Goal: Task Accomplishment & Management: Manage account settings

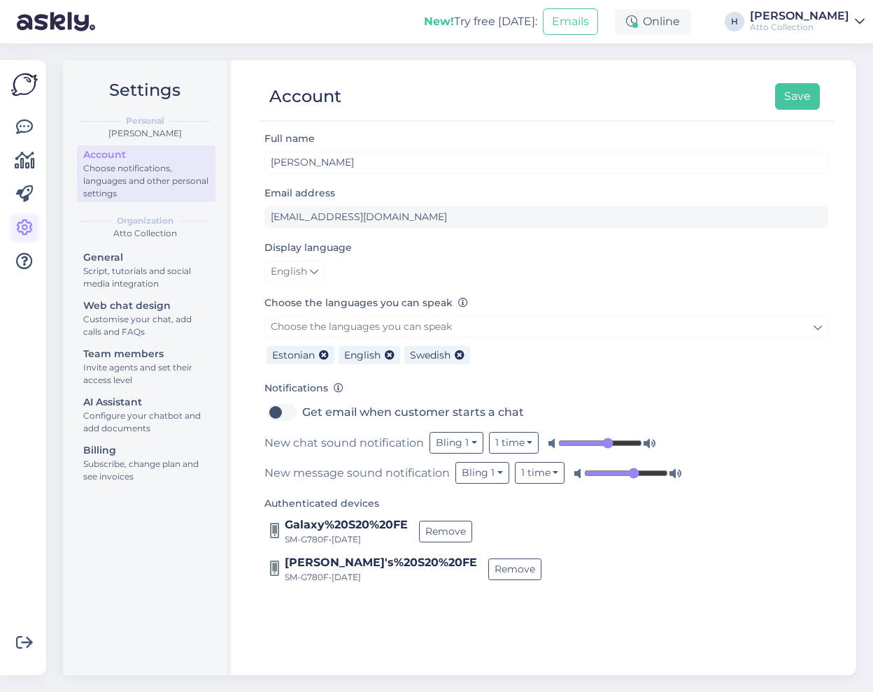
click at [23, 231] on icon at bounding box center [24, 228] width 17 height 17
click at [121, 371] on div "Invite agents and set their access level" at bounding box center [146, 374] width 126 height 25
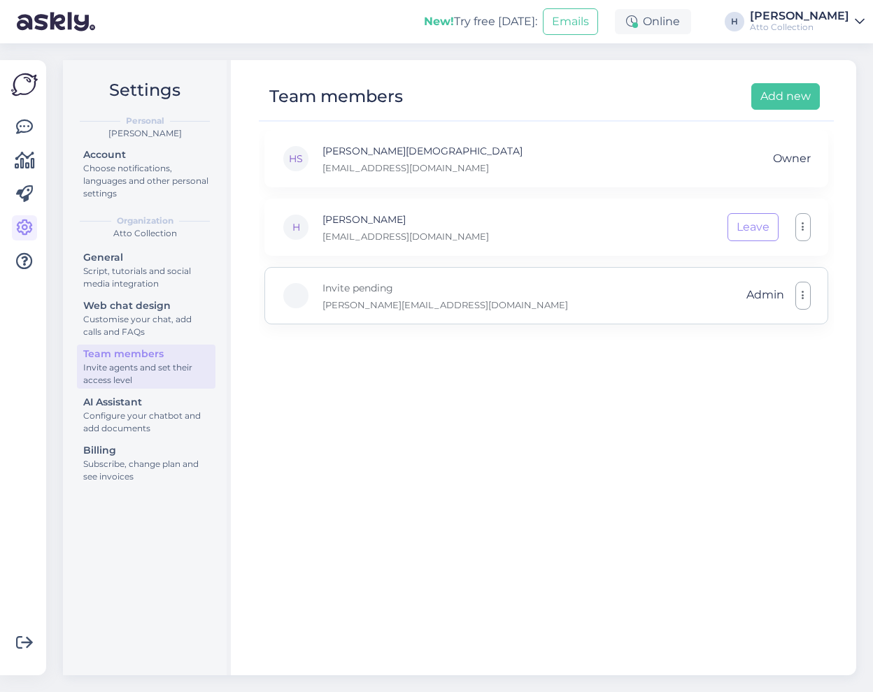
click at [369, 304] on p "[PERSON_NAME][EMAIL_ADDRESS][DOMAIN_NAME]" at bounding box center [444, 305] width 245 height 13
click at [799, 297] on button "button" at bounding box center [802, 296] width 15 height 28
click at [436, 366] on div "HS [PERSON_NAME] [EMAIL_ADDRESS][DOMAIN_NAME] Owner H Harri [EMAIL_ADDRESS][DOM…" at bounding box center [546, 396] width 575 height 533
click at [355, 284] on p "Invite pending" at bounding box center [444, 287] width 245 height 15
drag, startPoint x: 306, startPoint y: 303, endPoint x: 442, endPoint y: 308, distance: 135.7
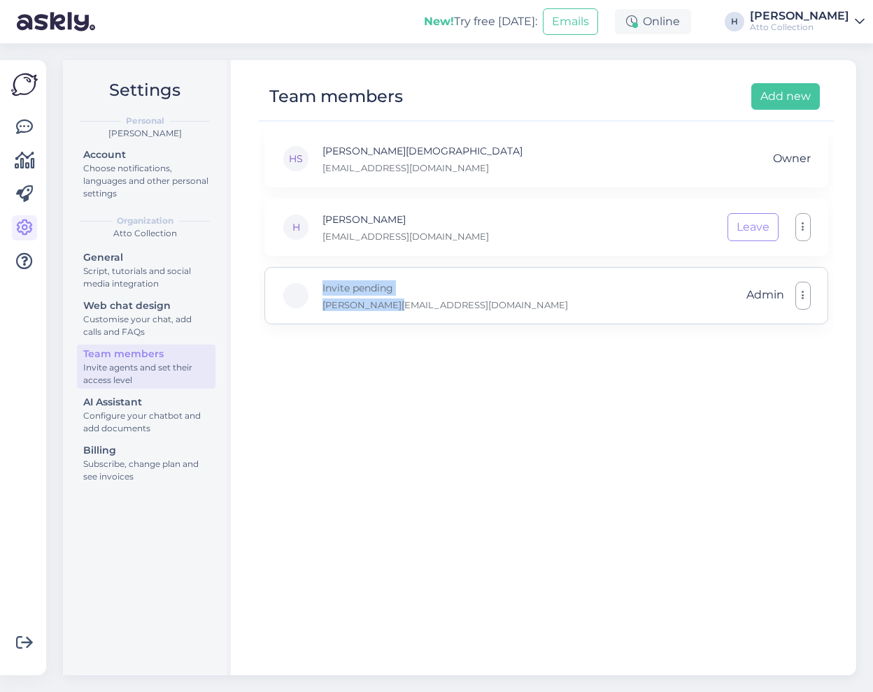
click at [442, 308] on div "Invite pending [EMAIL_ADDRESS][DOMAIN_NAME] Admin Make member Remove" at bounding box center [546, 295] width 564 height 57
click at [445, 306] on div "Invite pending [EMAIL_ADDRESS][DOMAIN_NAME] Admin Make member Remove" at bounding box center [546, 295] width 564 height 57
click at [141, 364] on div "Invite agents and set their access level" at bounding box center [146, 374] width 126 height 25
click at [27, 161] on icon at bounding box center [25, 160] width 20 height 17
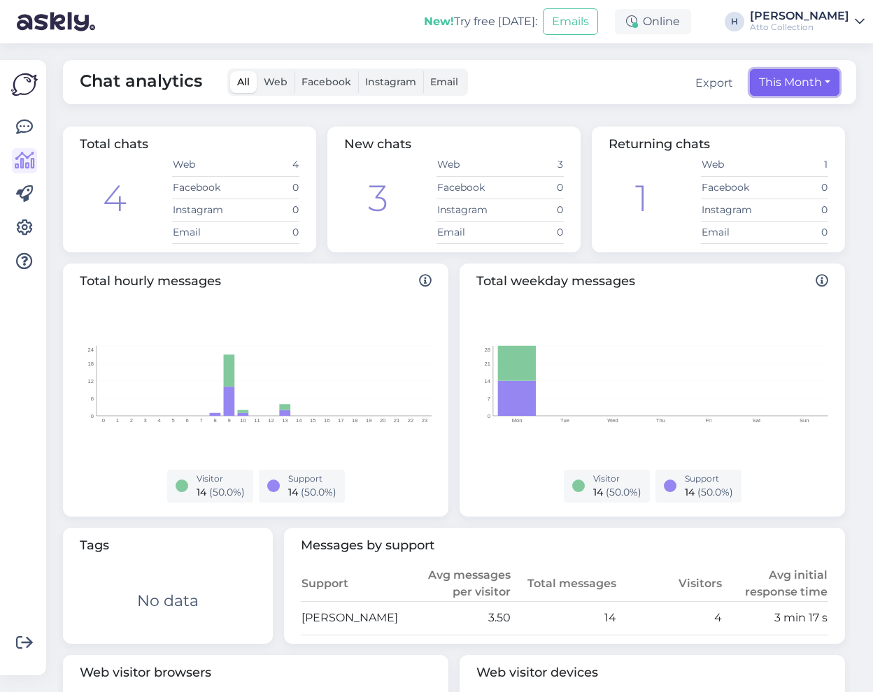
click at [797, 79] on button "This Month" at bounding box center [795, 82] width 90 height 27
select select "8"
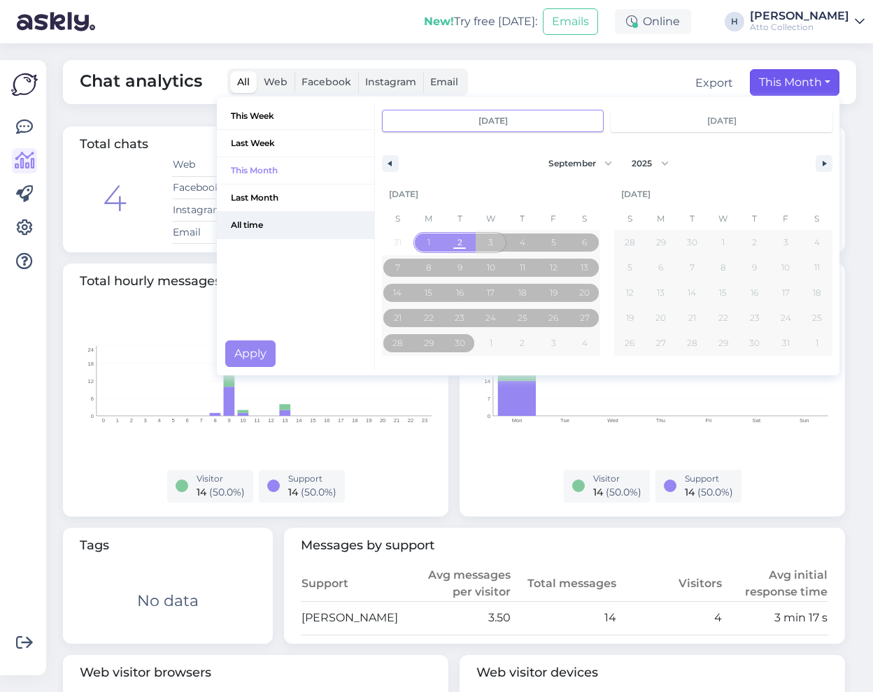
click at [259, 226] on span "All time" at bounding box center [295, 225] width 157 height 27
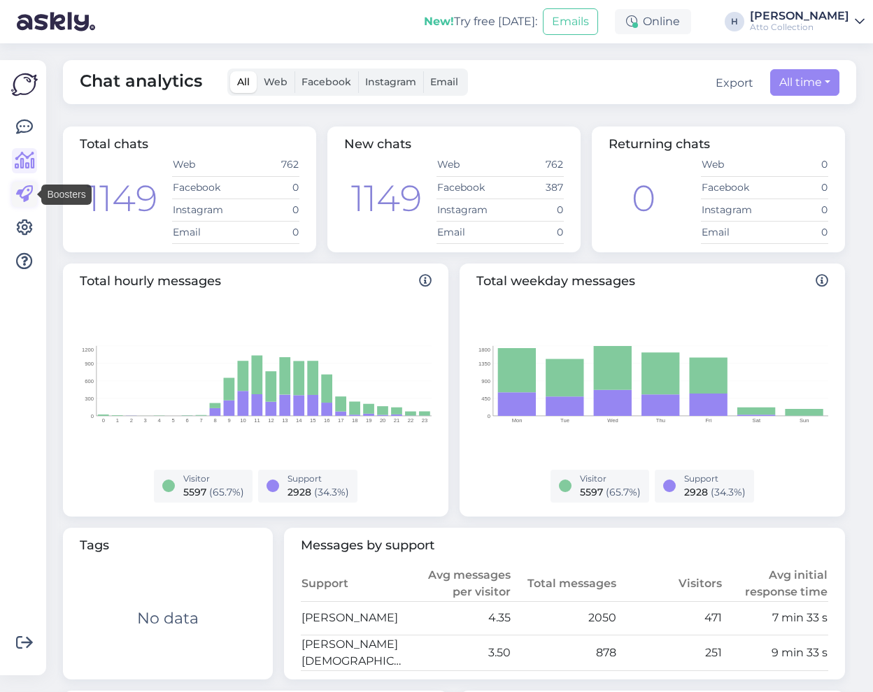
click at [25, 192] on icon at bounding box center [24, 194] width 17 height 17
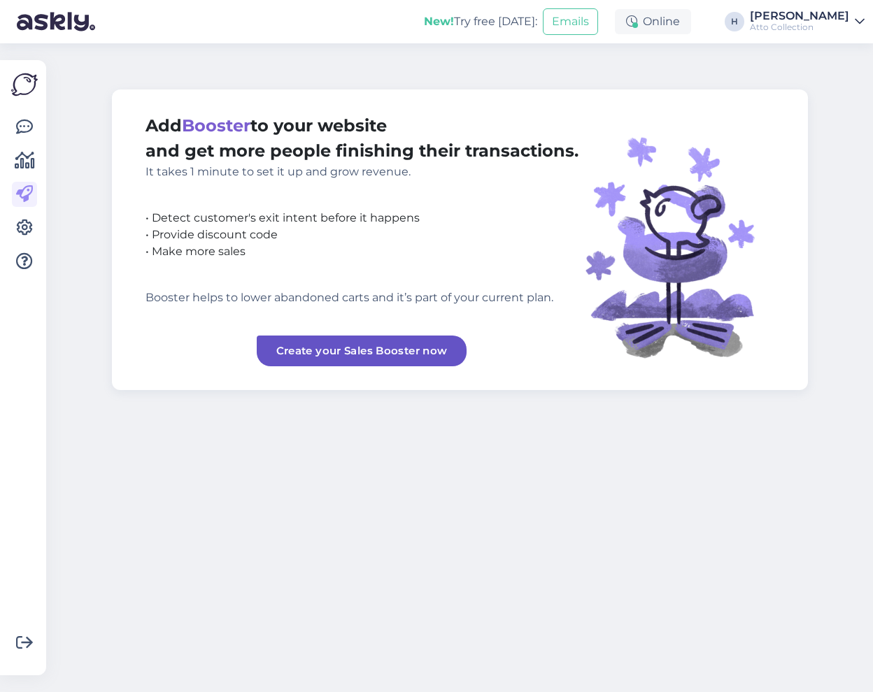
click at [397, 349] on link "Create your Sales Booster now" at bounding box center [362, 351] width 210 height 31
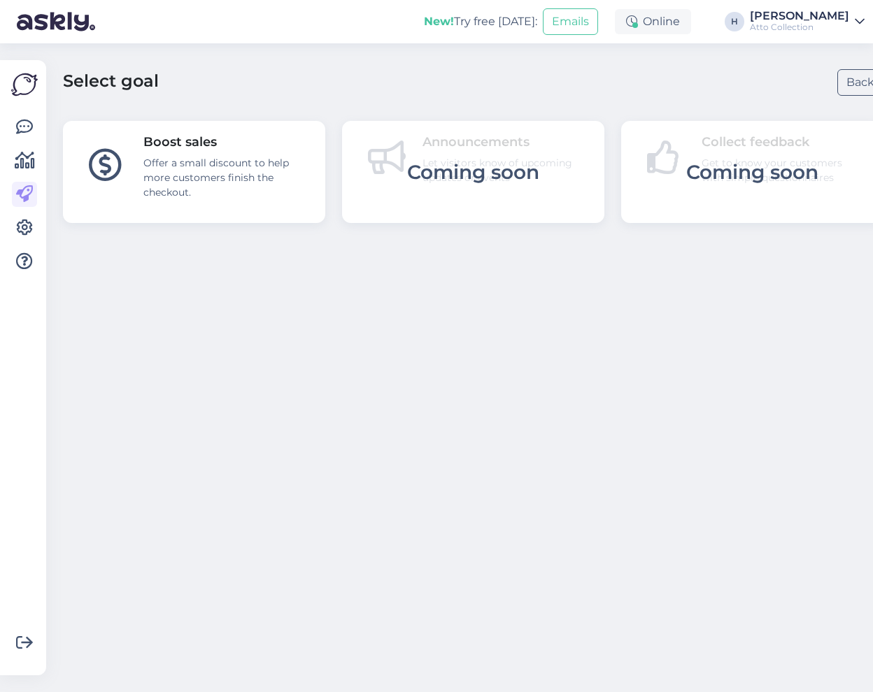
click at [109, 171] on icon at bounding box center [105, 167] width 33 height 34
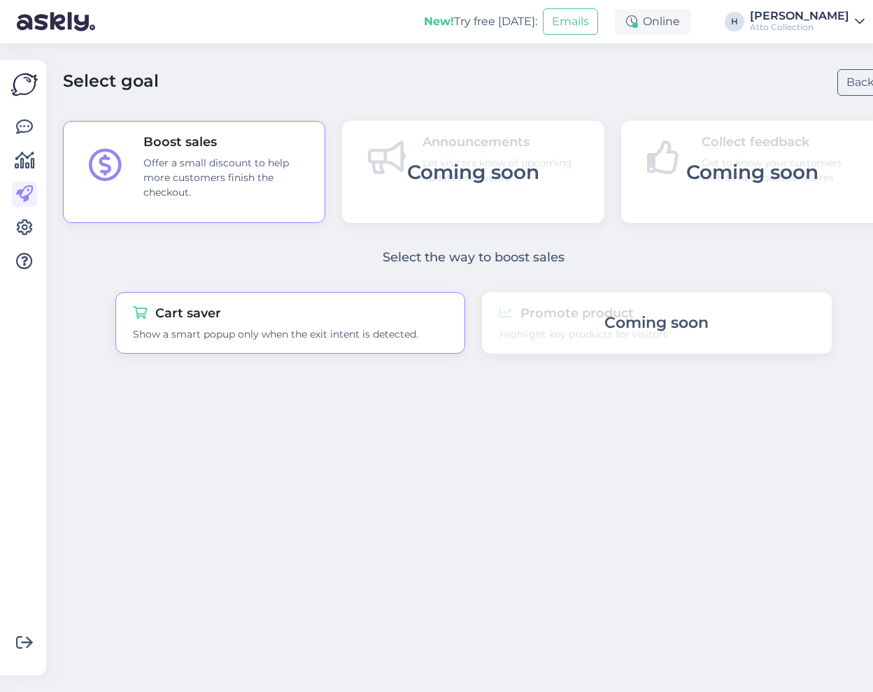
click at [234, 334] on div "Show a smart popup only when the exit intent is detected." at bounding box center [290, 334] width 315 height 15
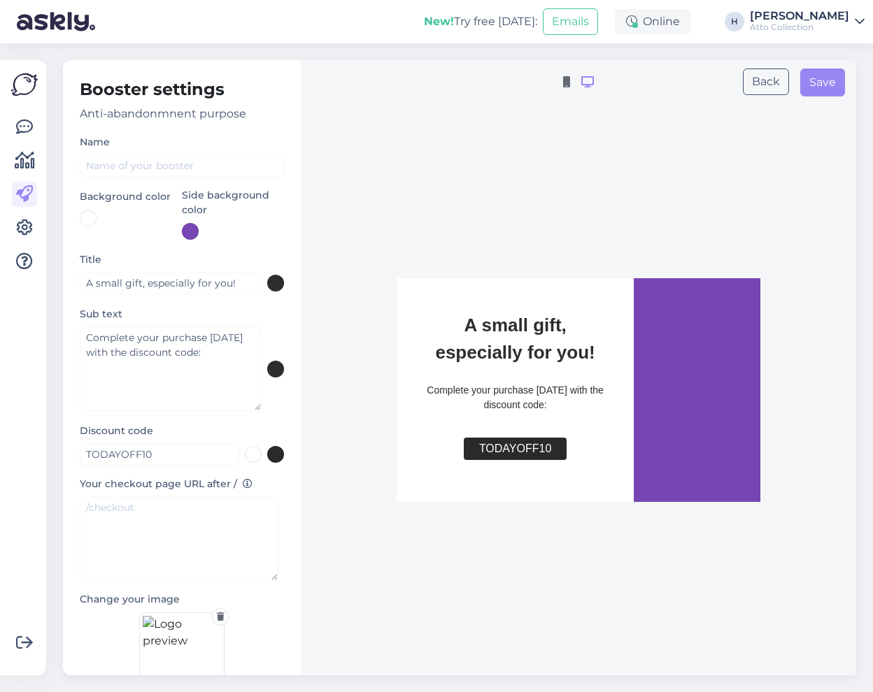
click at [87, 222] on div at bounding box center [88, 218] width 17 height 17
click at [108, 224] on div at bounding box center [109, 222] width 17 height 17
click at [241, 168] on div at bounding box center [436, 346] width 873 height 692
click at [183, 289] on input "A small gift, especially for you!" at bounding box center [171, 284] width 182 height 22
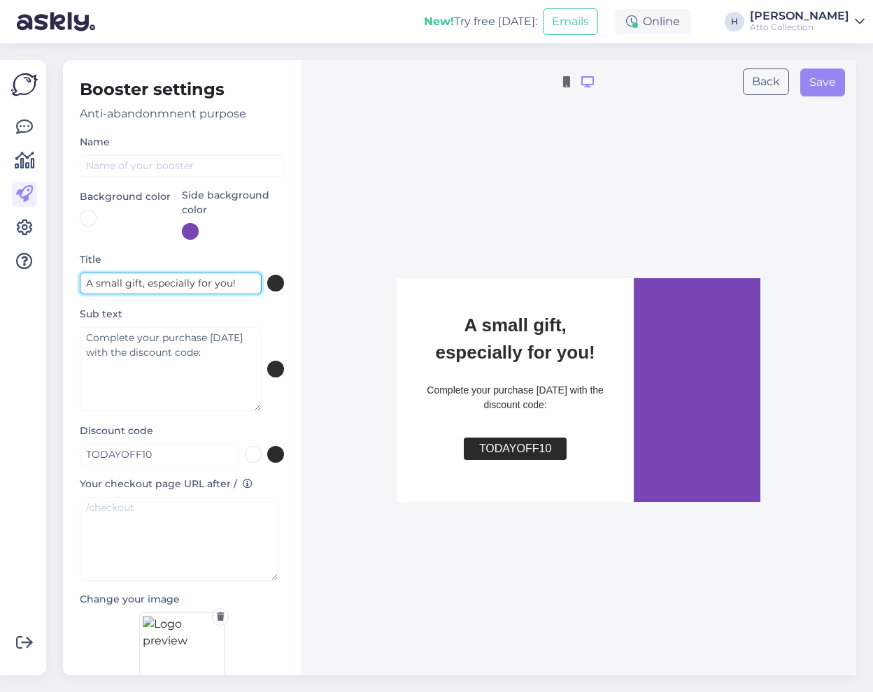
click at [183, 289] on input "A small gift, especially for you!" at bounding box center [171, 284] width 182 height 22
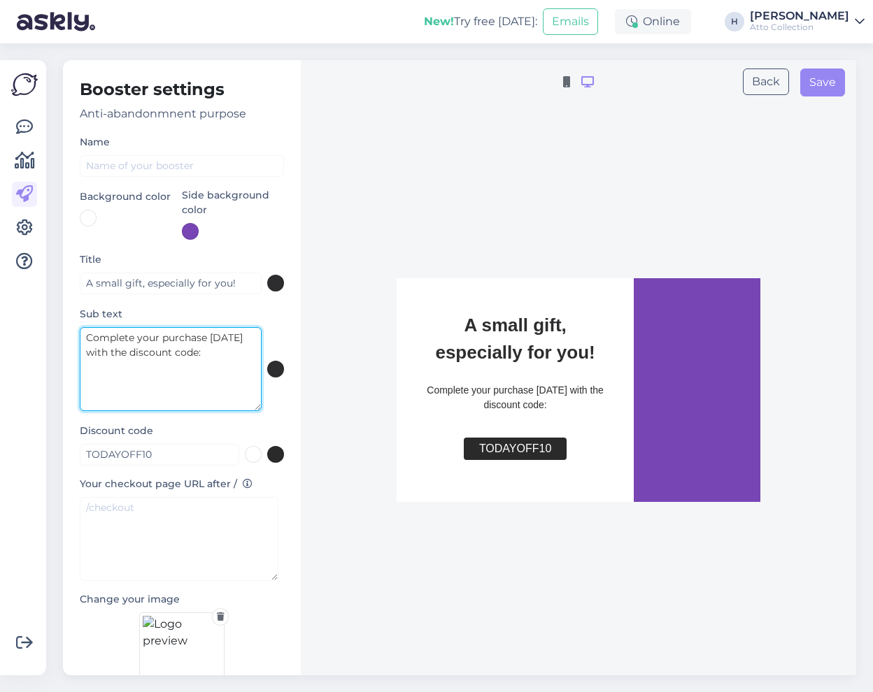
click at [191, 356] on textarea "Complete your purchase [DATE] with the discount code:" at bounding box center [171, 369] width 182 height 84
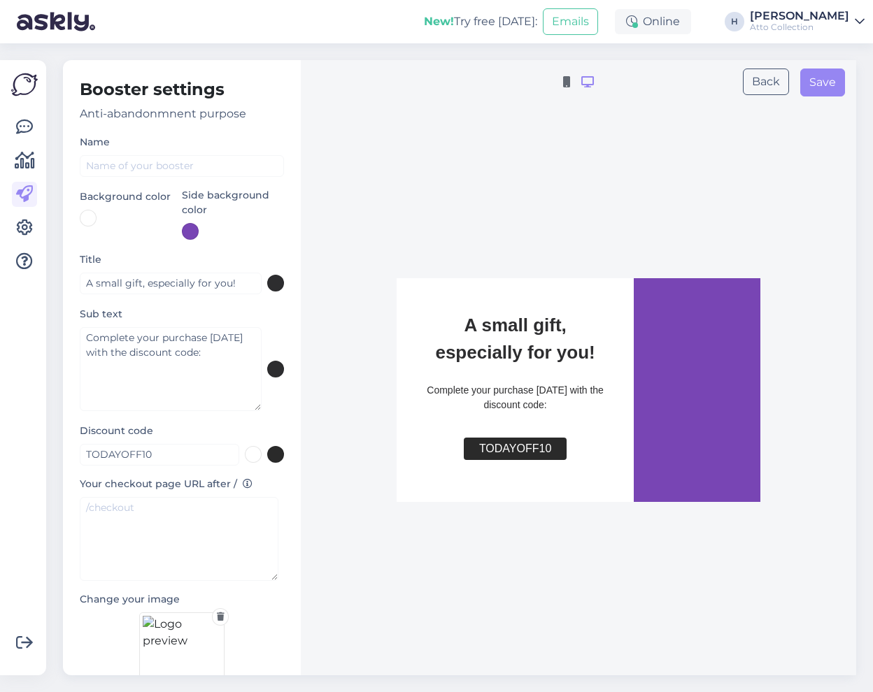
click at [187, 234] on div at bounding box center [190, 231] width 17 height 17
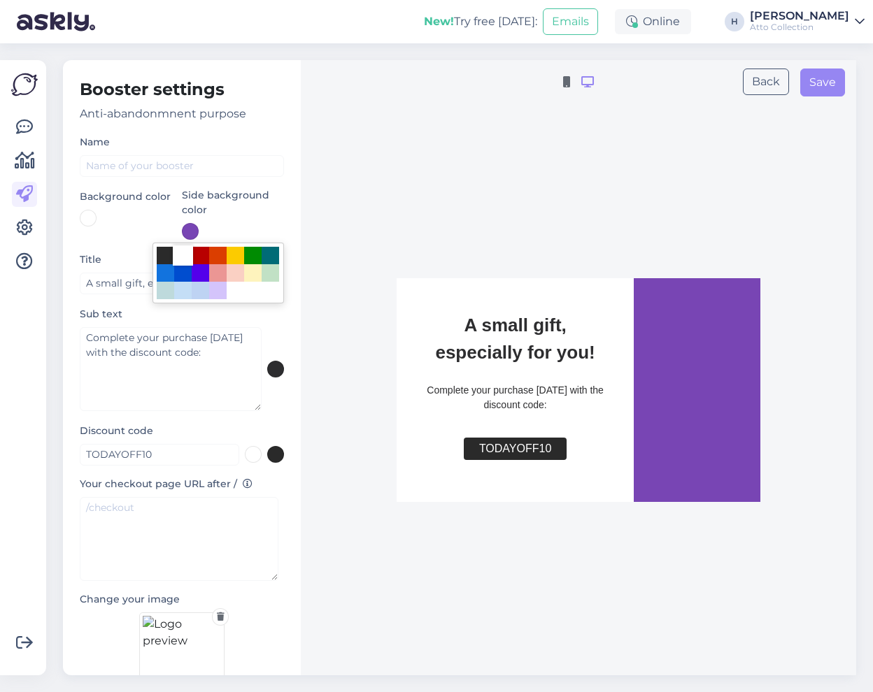
click at [174, 251] on div at bounding box center [182, 255] width 17 height 17
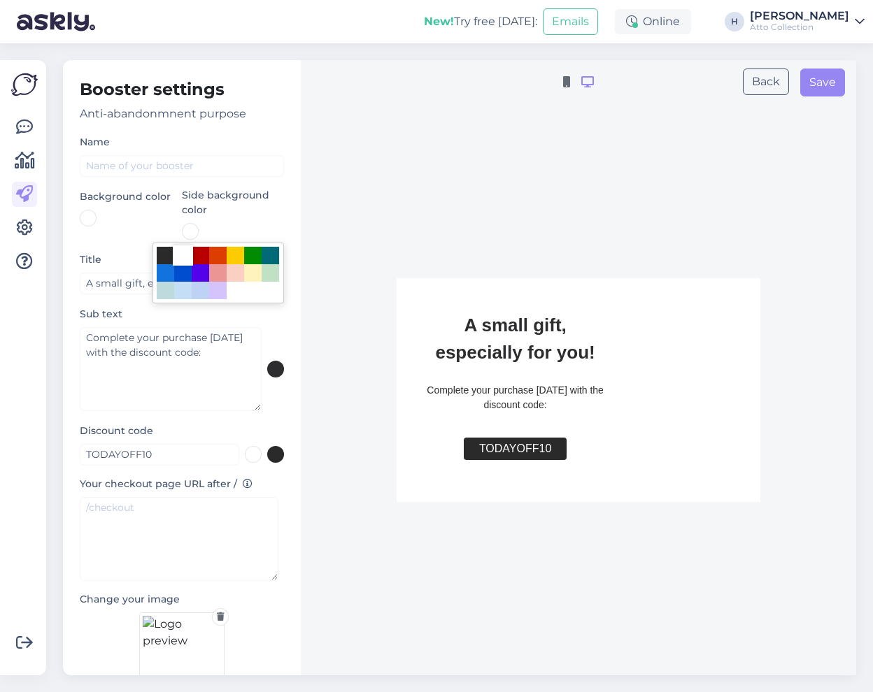
click at [236, 194] on div at bounding box center [436, 346] width 873 height 692
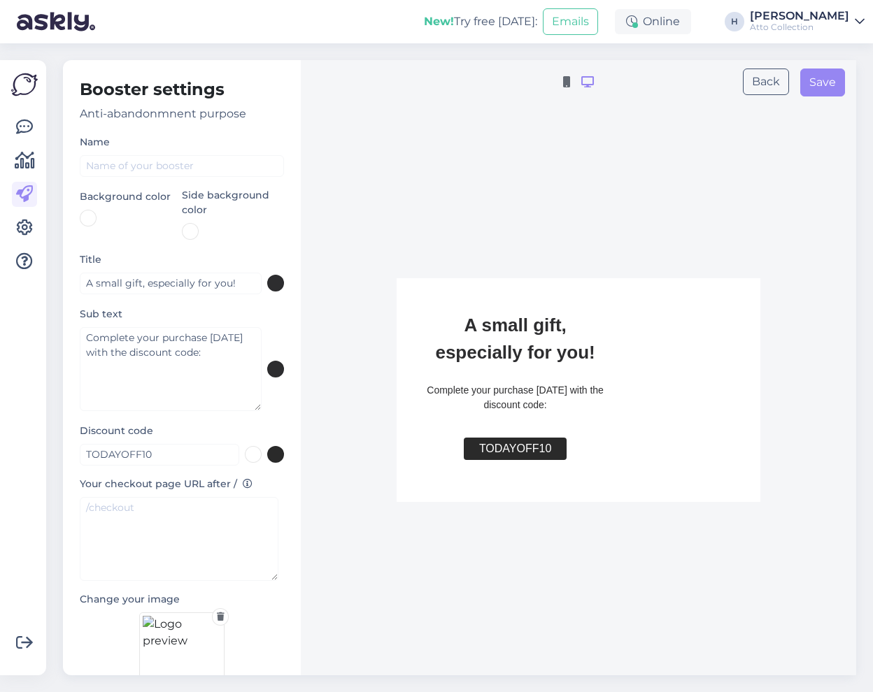
scroll to position [42, 0]
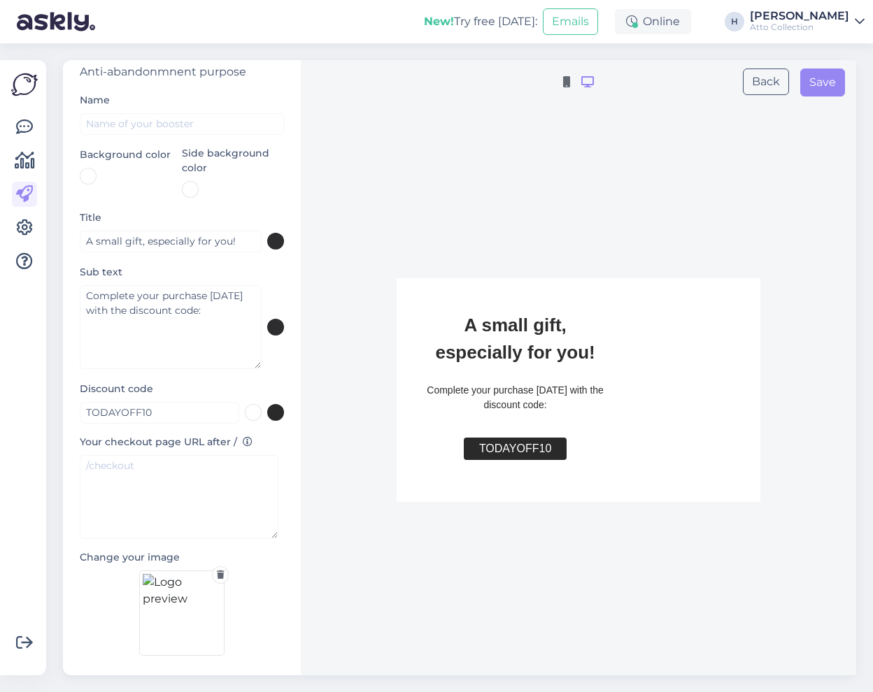
click at [217, 572] on icon at bounding box center [221, 575] width 8 height 8
click at [171, 606] on img at bounding box center [181, 613] width 85 height 85
click at [217, 573] on icon at bounding box center [221, 575] width 8 height 8
click at [178, 615] on img at bounding box center [181, 613] width 85 height 85
click at [766, 87] on button "Back" at bounding box center [766, 82] width 46 height 27
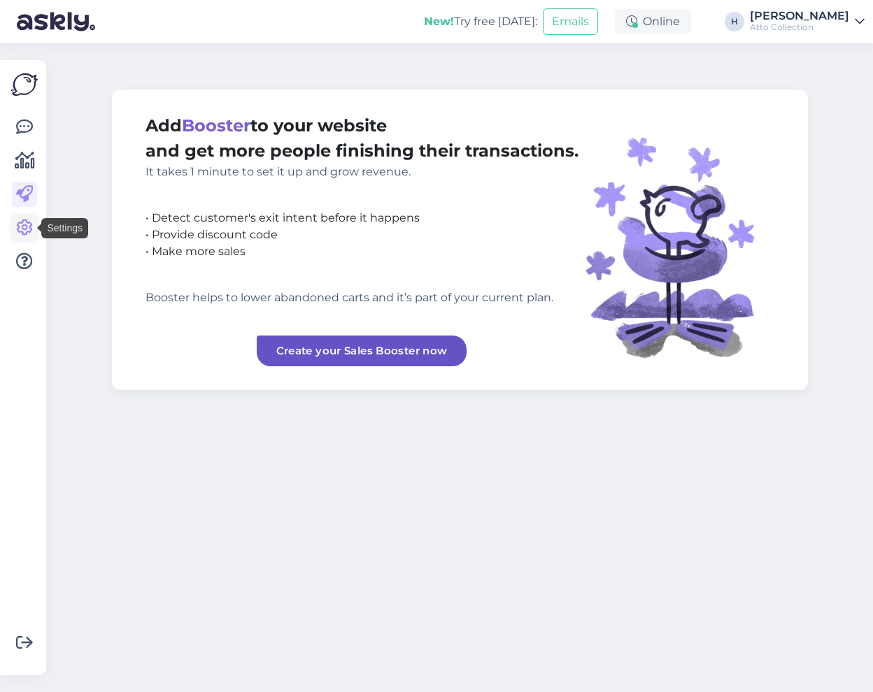
click at [26, 226] on icon at bounding box center [24, 228] width 17 height 17
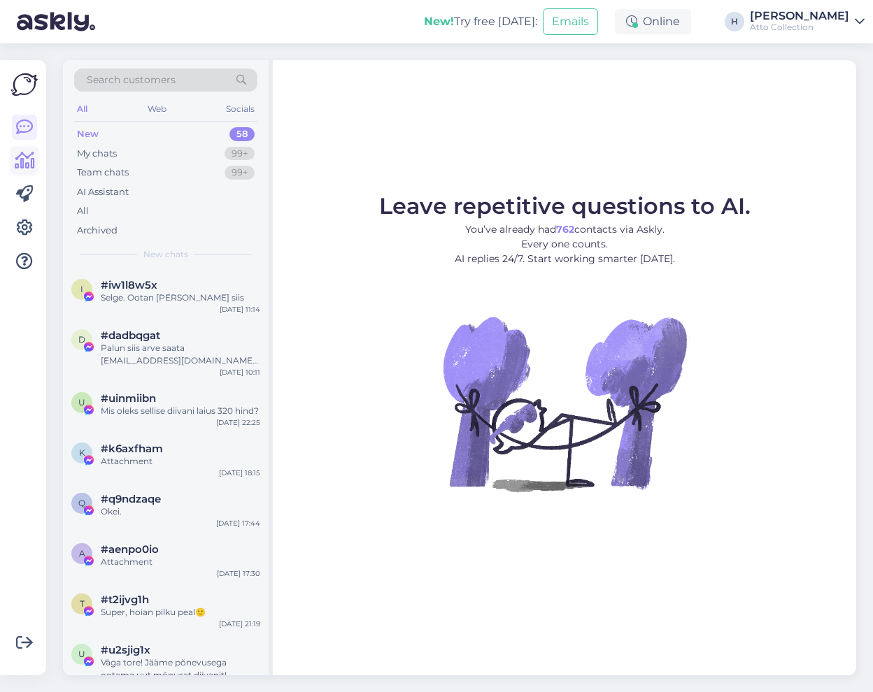
click at [27, 163] on icon at bounding box center [25, 160] width 20 height 17
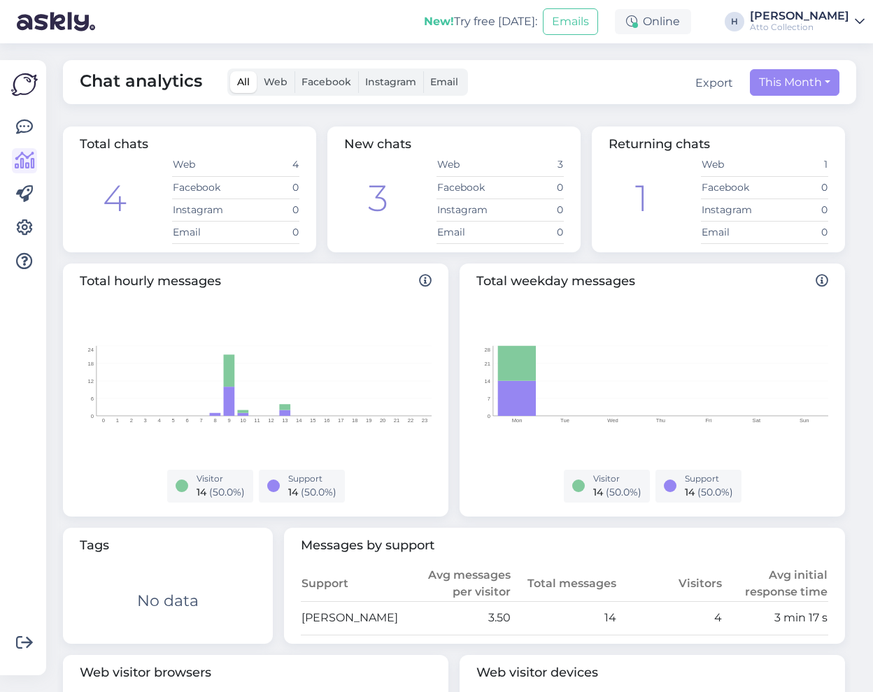
click at [269, 83] on span "Web" at bounding box center [276, 82] width 24 height 13
click at [257, 71] on input "Web" at bounding box center [257, 71] width 0 height 0
click at [787, 90] on button "This Month" at bounding box center [795, 82] width 90 height 27
select select "8"
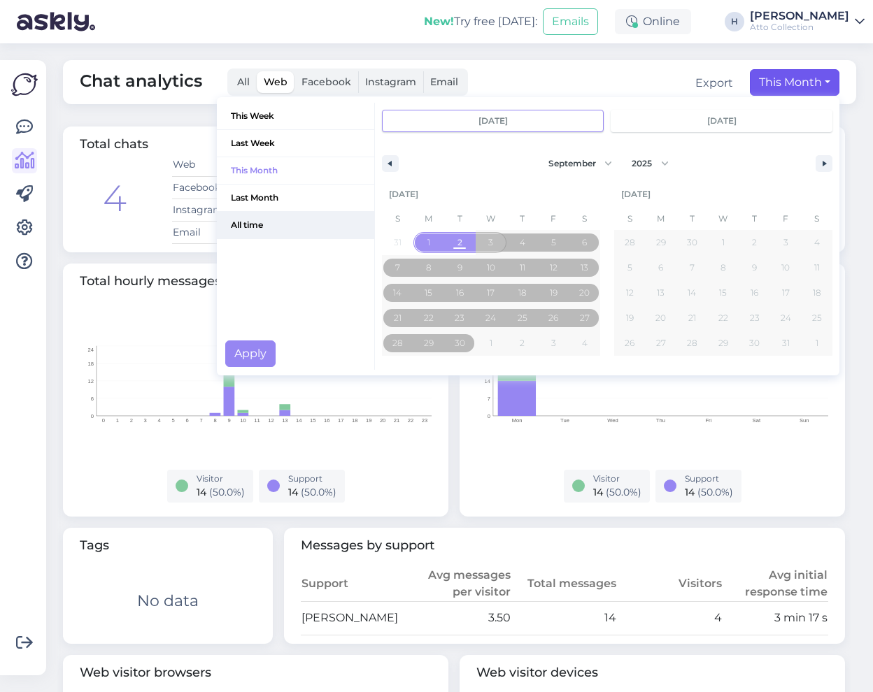
click at [248, 227] on span "All time" at bounding box center [295, 225] width 157 height 27
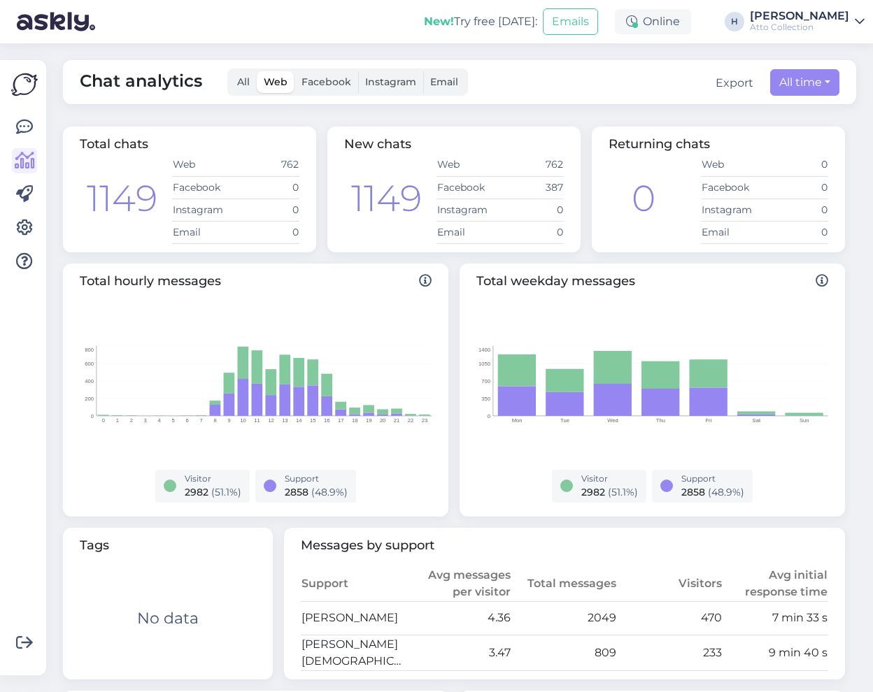
click at [322, 83] on span "Facebook" at bounding box center [326, 82] width 50 height 13
click at [294, 71] on input "Facebook" at bounding box center [294, 71] width 0 height 0
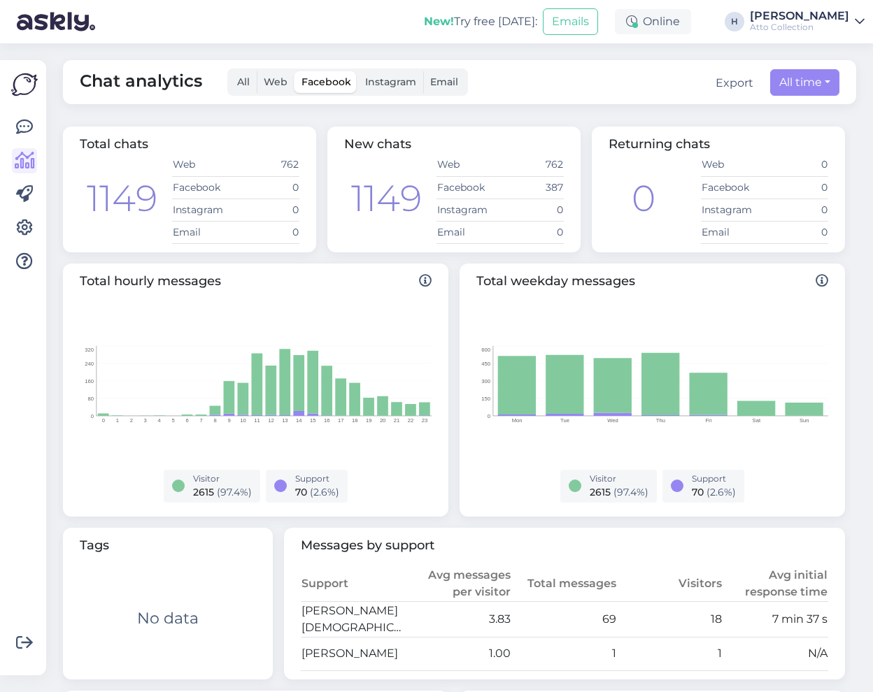
click at [278, 78] on span "Web" at bounding box center [276, 82] width 24 height 13
click at [257, 71] on input "Web" at bounding box center [257, 71] width 0 height 0
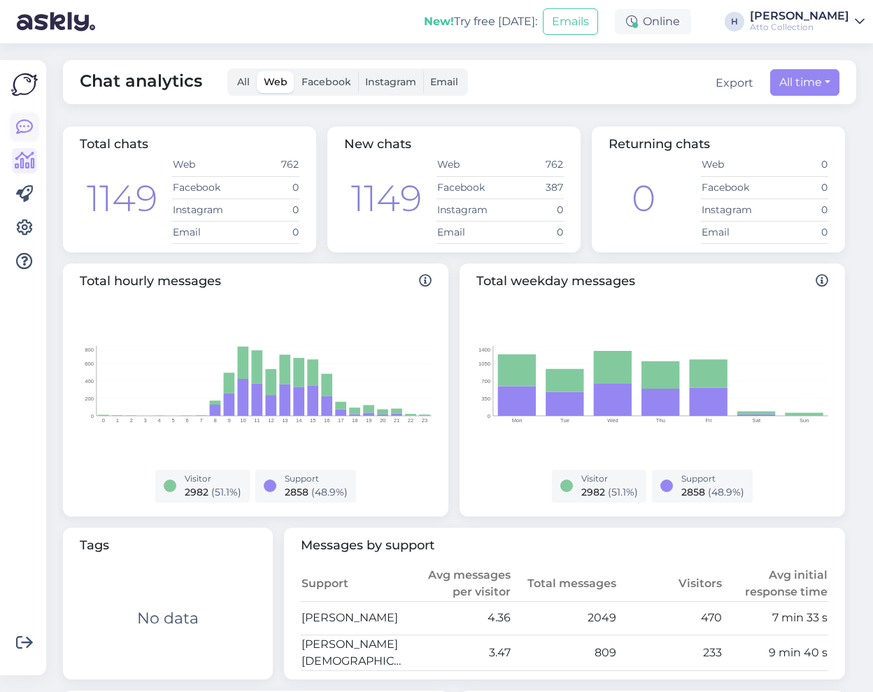
click at [24, 122] on icon at bounding box center [24, 127] width 17 height 17
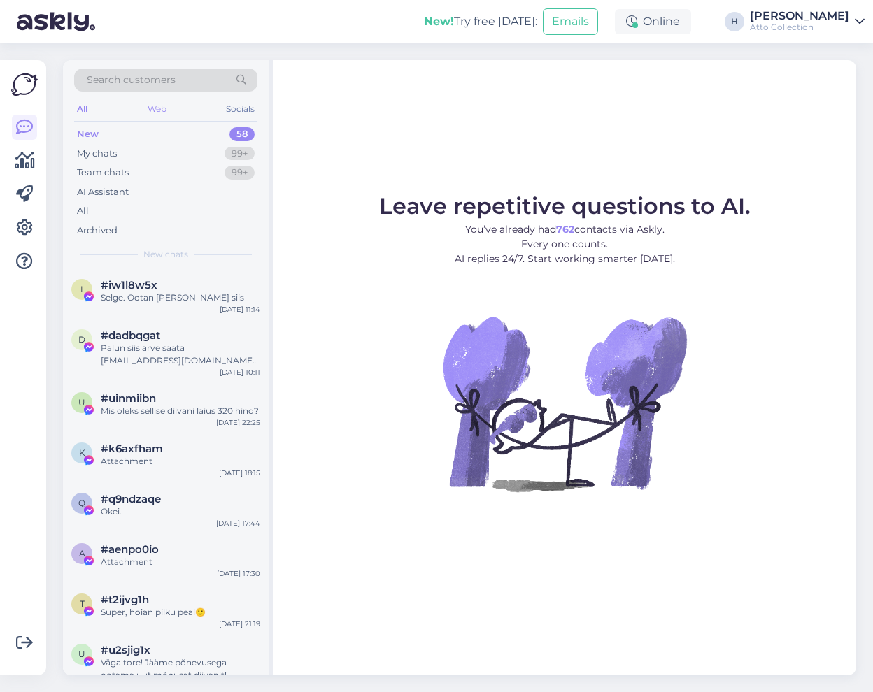
click at [163, 112] on div "Web" at bounding box center [157, 109] width 24 height 18
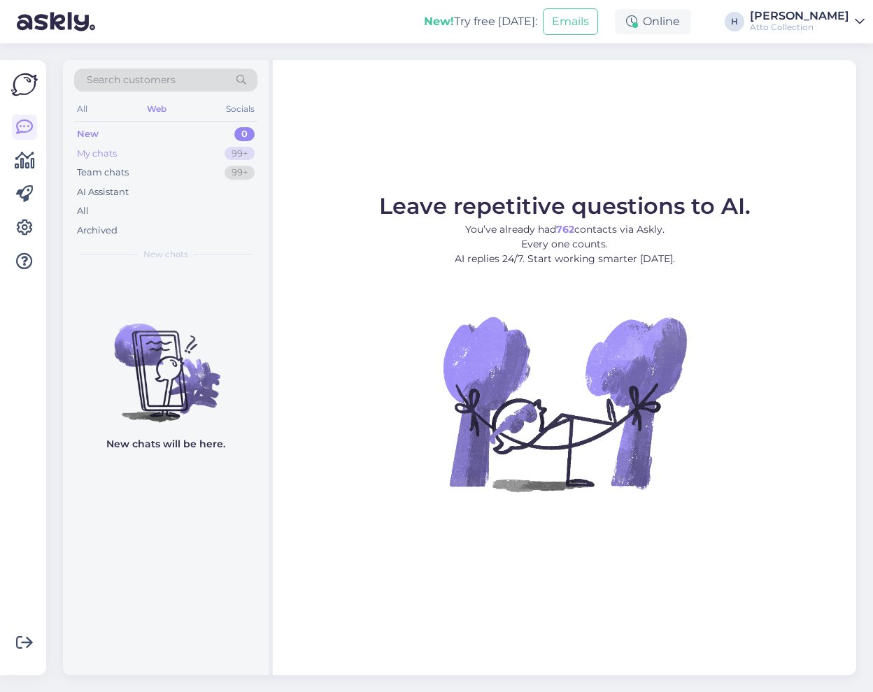
click at [120, 154] on div "My chats 99+" at bounding box center [165, 154] width 183 height 20
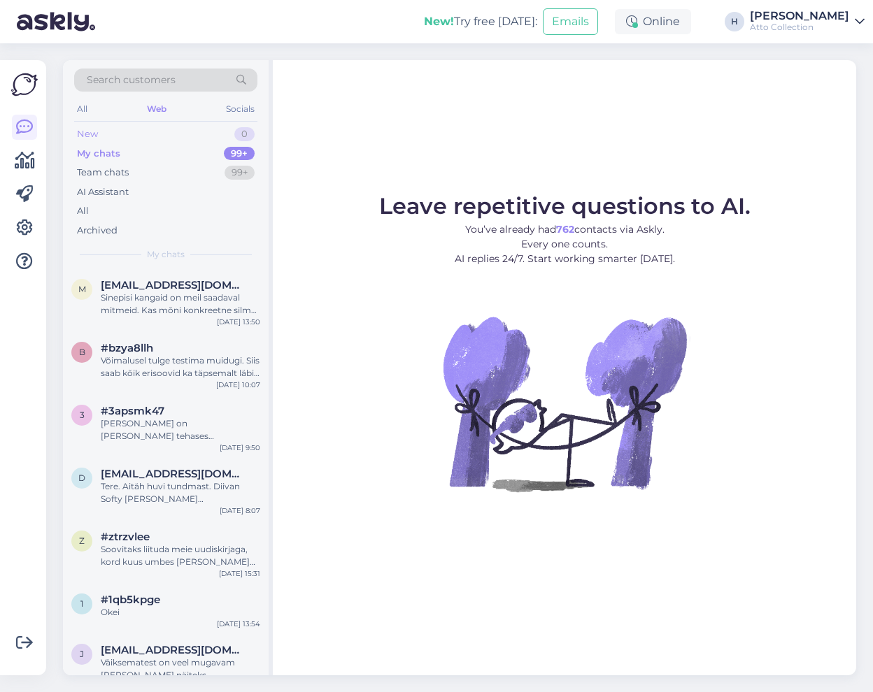
click at [94, 129] on div "New" at bounding box center [87, 134] width 21 height 14
